Goal: Manage account settings

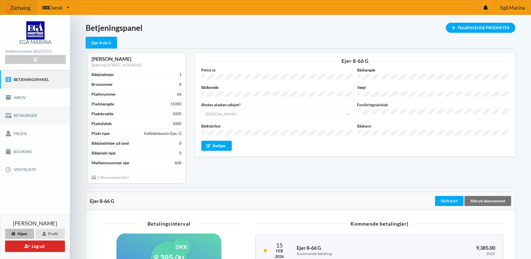
click at [21, 114] on link "Betalinger" at bounding box center [35, 115] width 70 height 18
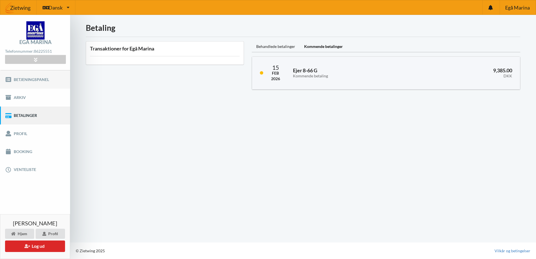
click at [32, 81] on link "Betjeningspanel" at bounding box center [35, 79] width 70 height 18
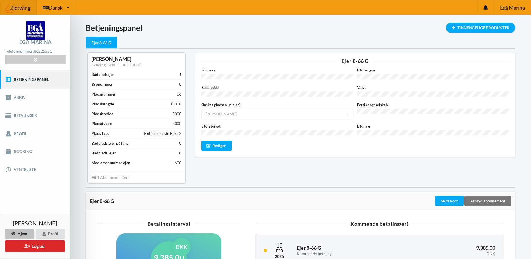
scroll to position [56, 0]
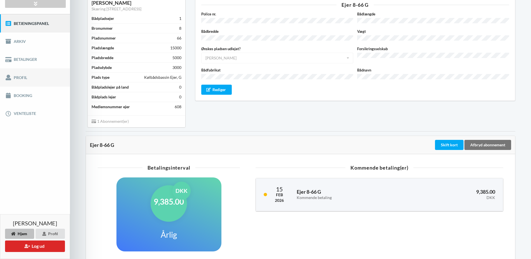
click at [20, 79] on link "Profil" at bounding box center [35, 77] width 70 height 18
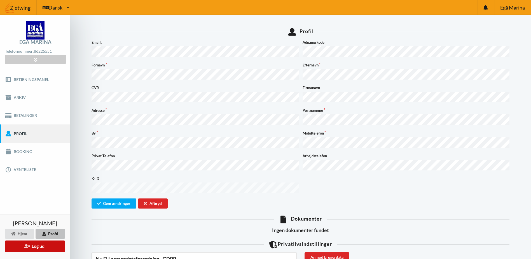
click at [45, 245] on button "Log ud" at bounding box center [35, 245] width 60 height 11
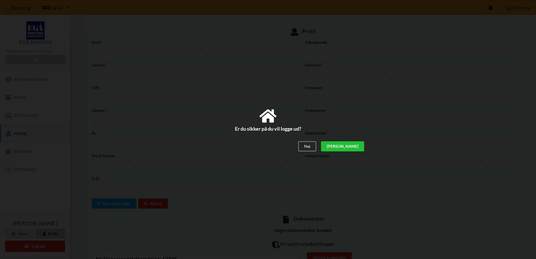
click at [358, 145] on div "[PERSON_NAME]" at bounding box center [342, 146] width 43 height 10
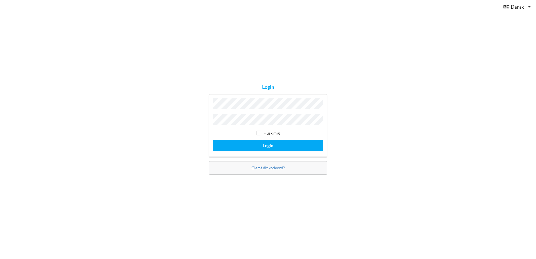
click at [213, 140] on button "Login" at bounding box center [268, 145] width 110 height 11
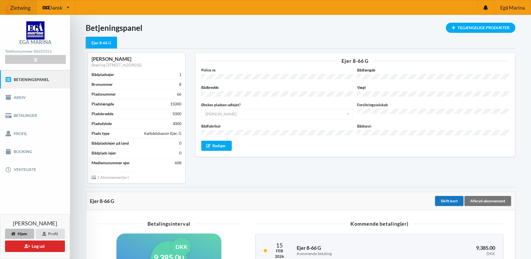
click at [445, 203] on div "Skift kort" at bounding box center [449, 201] width 29 height 10
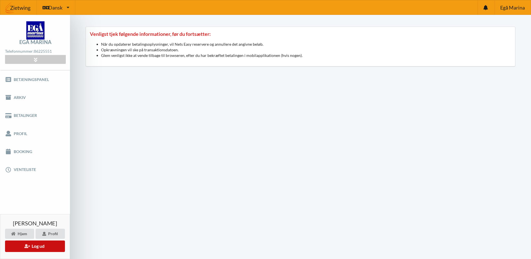
click at [40, 245] on button "Log ud" at bounding box center [35, 245] width 60 height 11
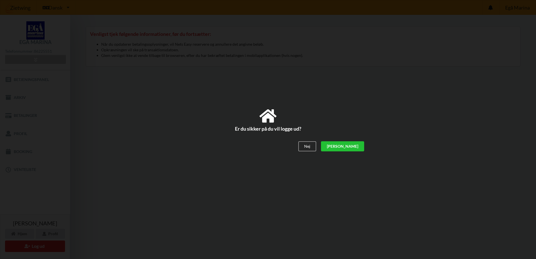
click at [358, 145] on div "[PERSON_NAME]" at bounding box center [342, 146] width 43 height 10
